Goal: Find specific page/section: Find specific page/section

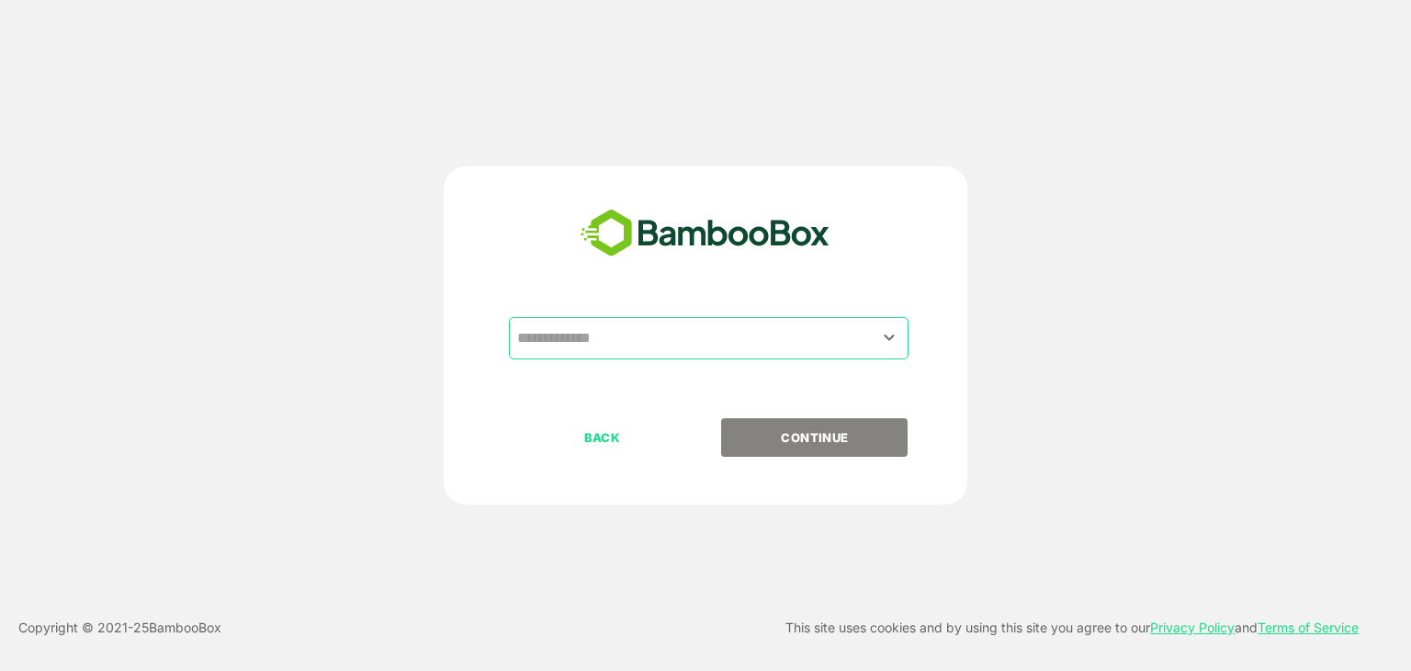
click at [643, 329] on input "text" at bounding box center [709, 338] width 392 height 35
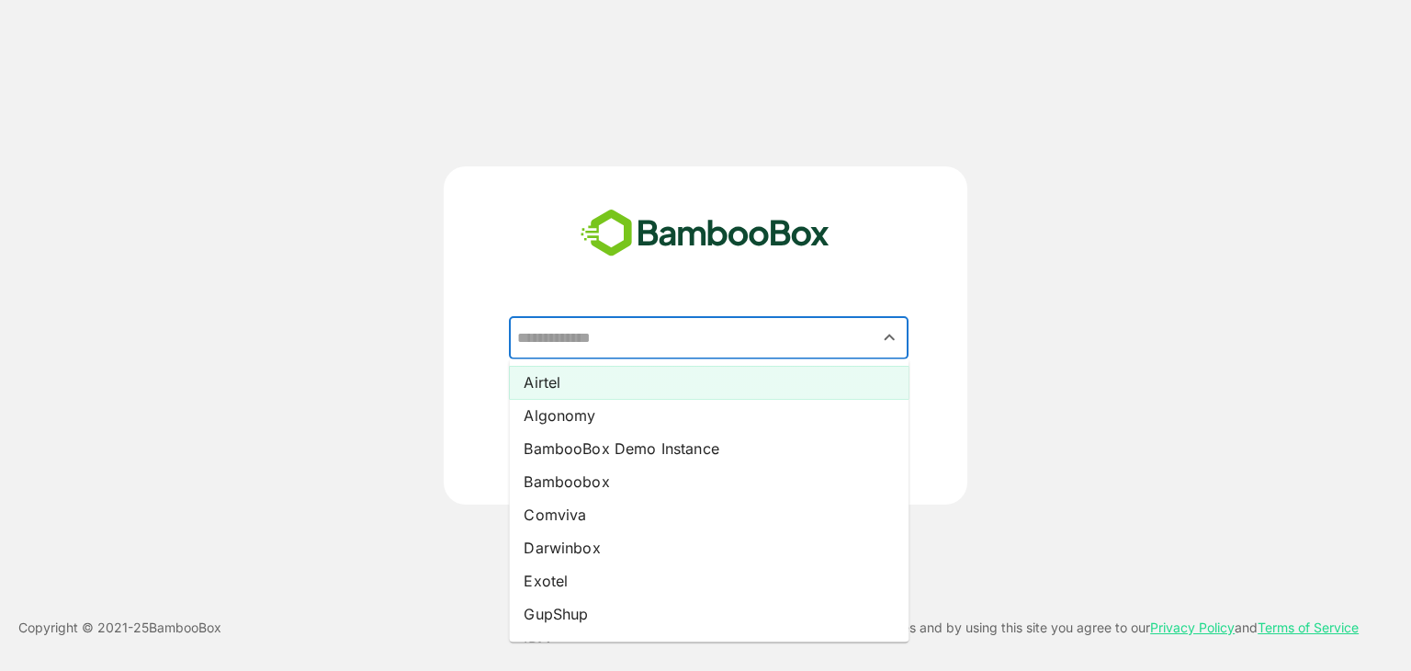
click at [615, 371] on li "Airtel" at bounding box center [709, 382] width 400 height 33
type input "******"
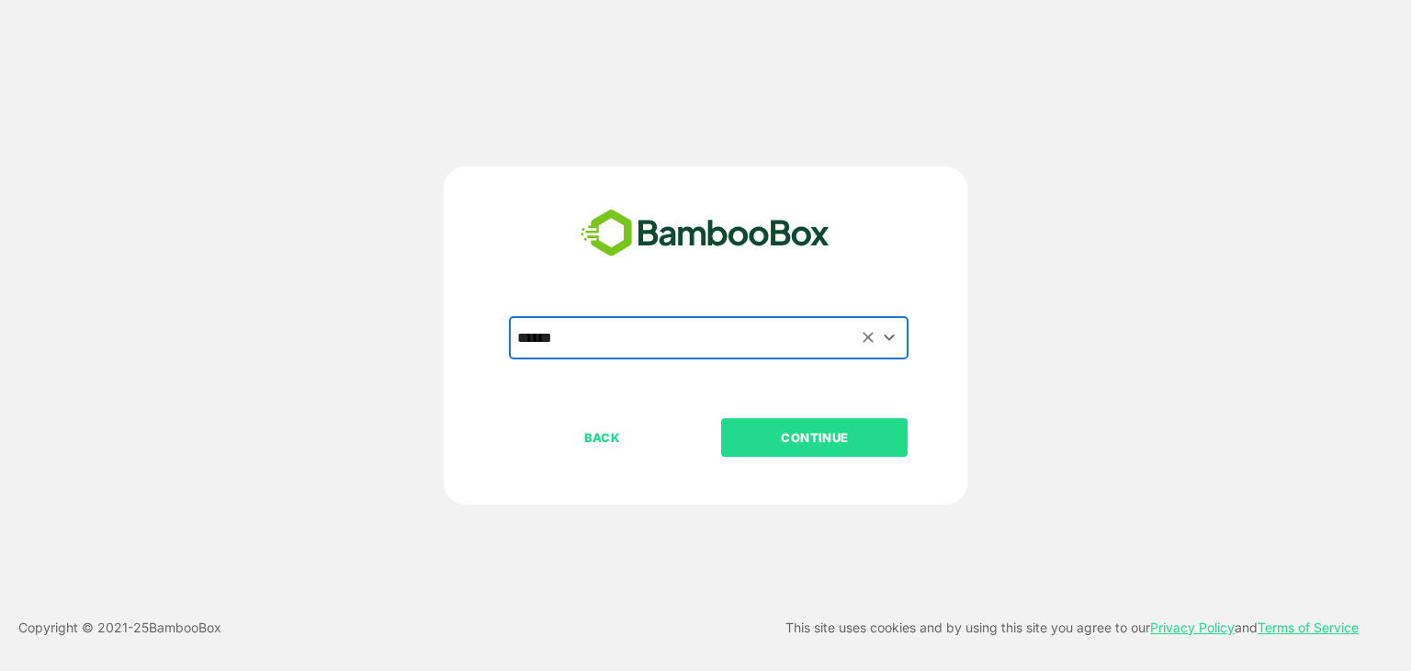
click at [796, 438] on p "CONTINUE" at bounding box center [815, 437] width 184 height 20
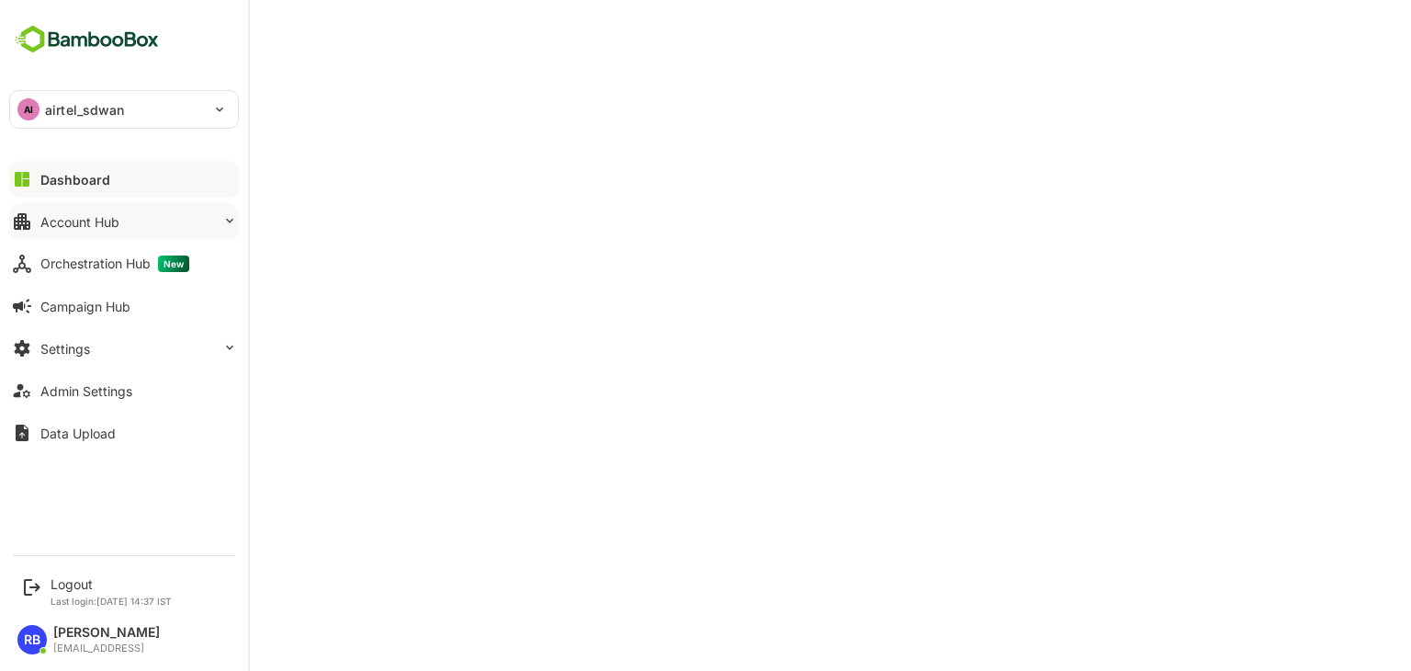
click at [132, 214] on button "Account Hub" at bounding box center [124, 221] width 230 height 37
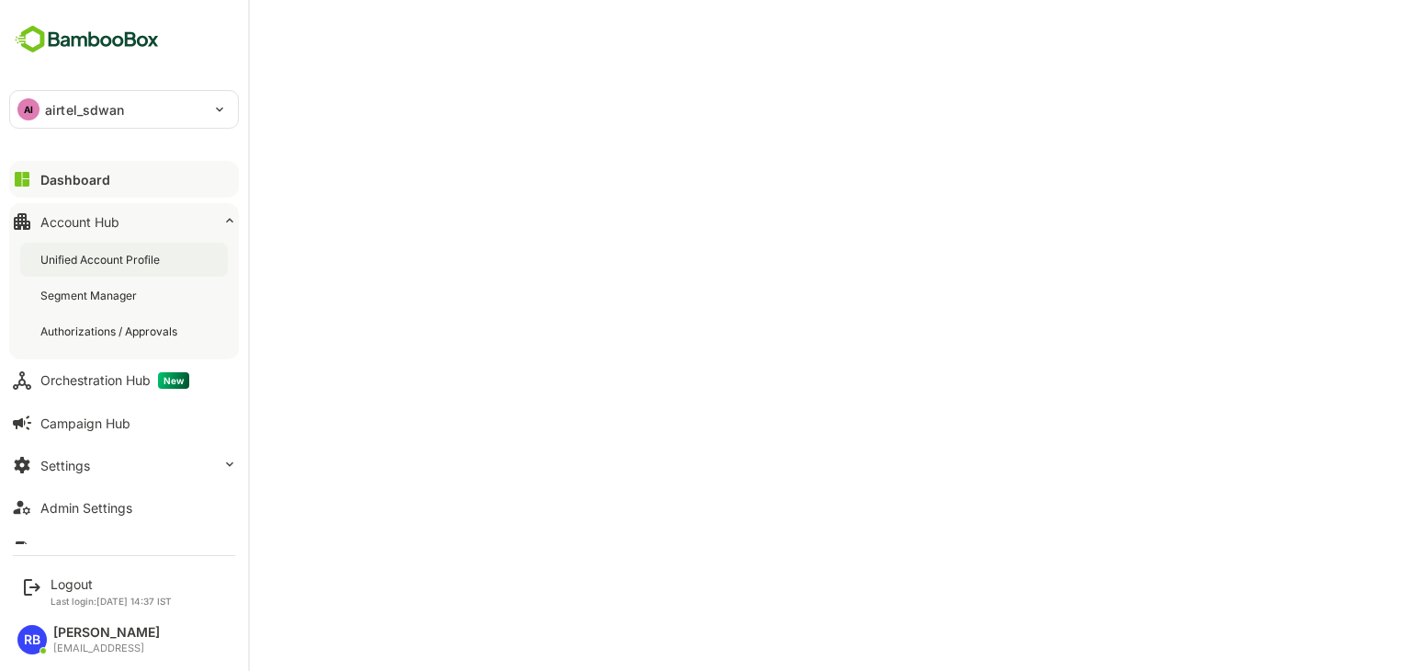
click at [133, 255] on div "Unified Account Profile" at bounding box center [101, 260] width 123 height 16
